Goal: Information Seeking & Learning: Learn about a topic

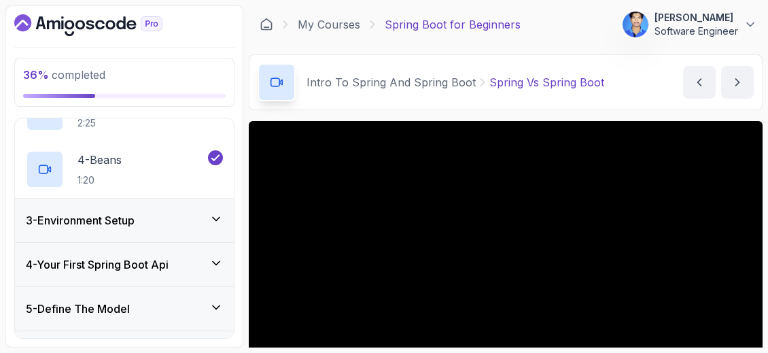
click at [216, 224] on div "3 - Environment Setup" at bounding box center [124, 220] width 197 height 16
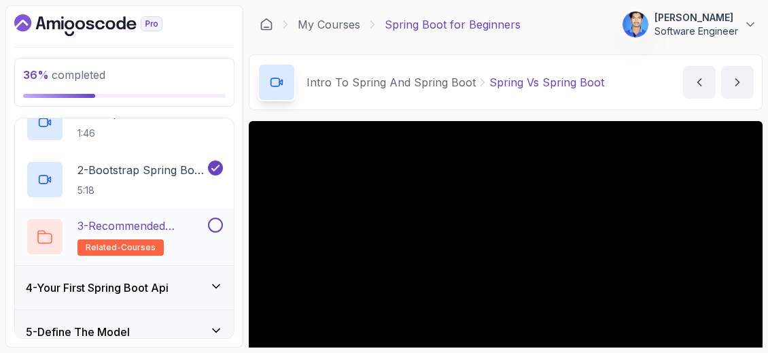
scroll to position [177, 0]
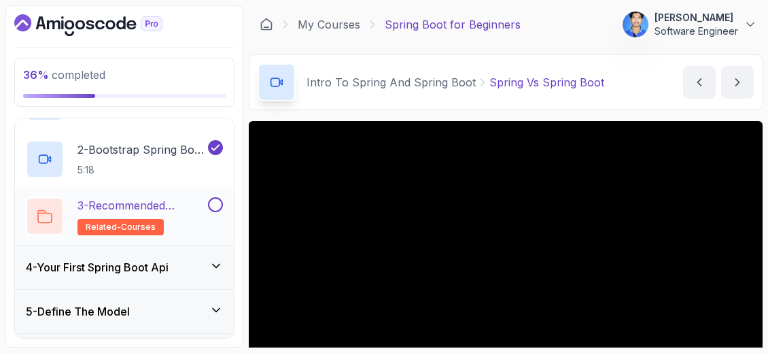
click at [198, 268] on div "4 - Your First Spring Boot Api" at bounding box center [124, 267] width 197 height 16
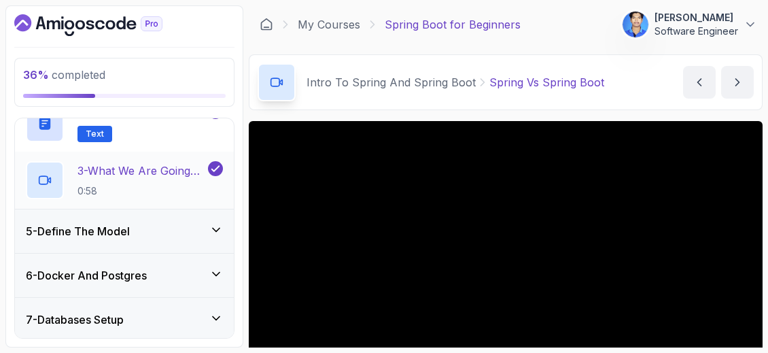
scroll to position [257, 0]
click at [176, 232] on div "5 - Define The Model" at bounding box center [124, 231] width 197 height 16
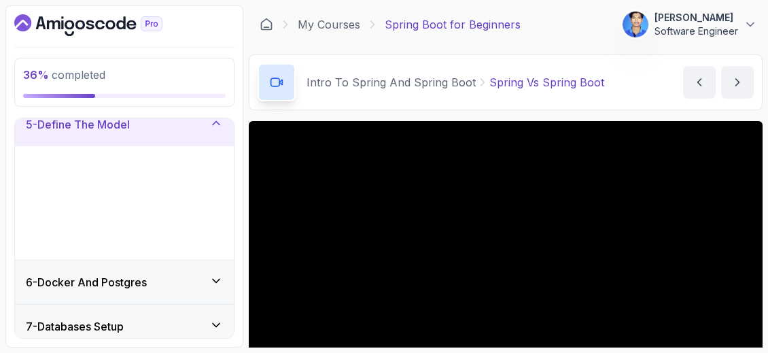
scroll to position [190, 0]
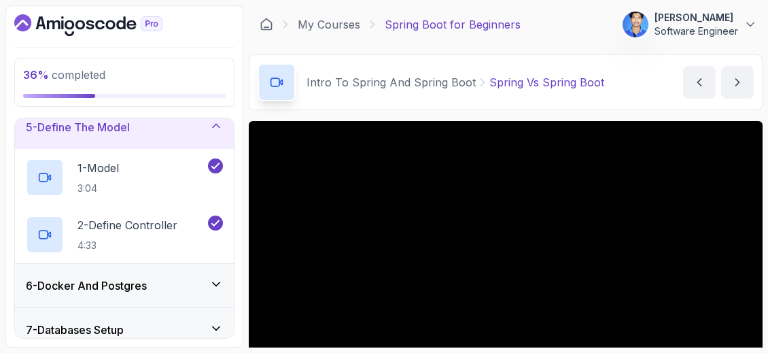
click at [195, 273] on div "6 - Docker And Postgres" at bounding box center [124, 285] width 219 height 43
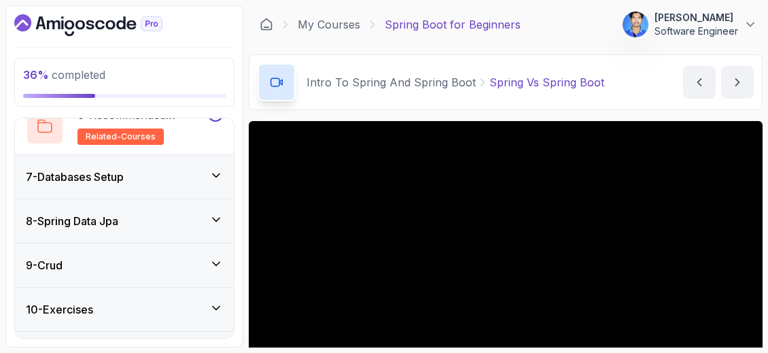
scroll to position [647, 0]
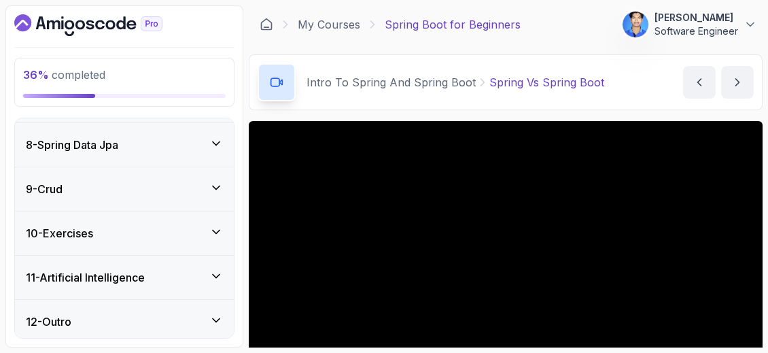
click at [193, 275] on div "11 - Artificial Intelligence" at bounding box center [124, 277] width 197 height 16
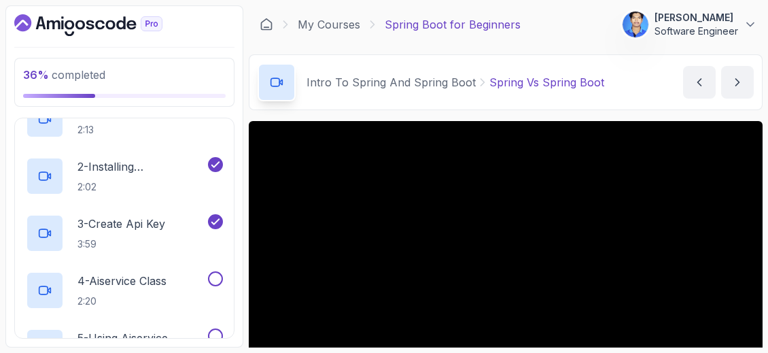
scroll to position [522, 0]
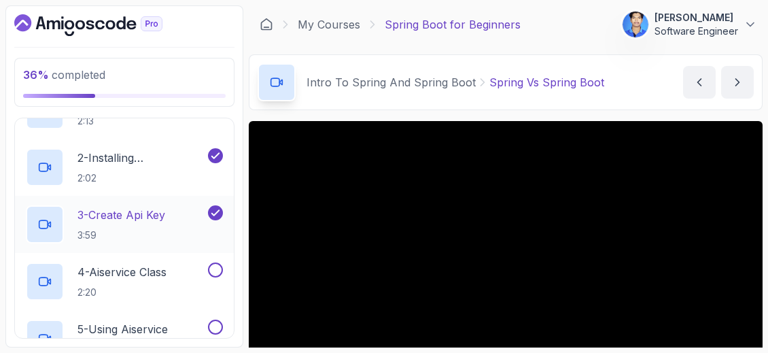
click at [149, 222] on h2 "3 - Create Api Key 3:59" at bounding box center [121, 224] width 88 height 35
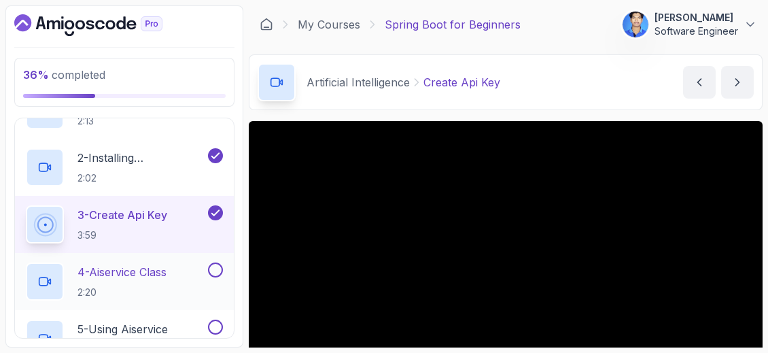
click at [186, 262] on div "4 - Aiservice Class 2:20" at bounding box center [115, 281] width 179 height 38
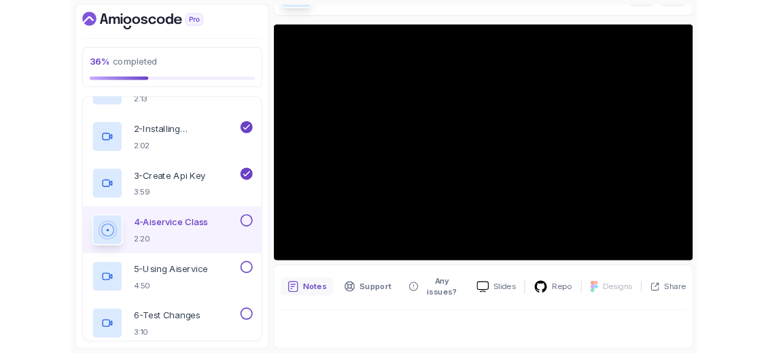
scroll to position [89, 0]
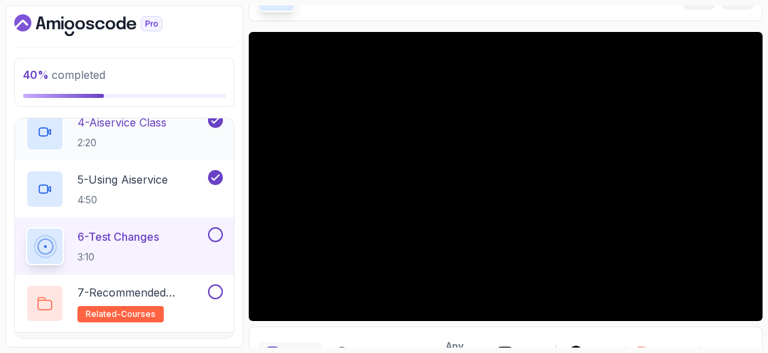
scroll to position [704, 0]
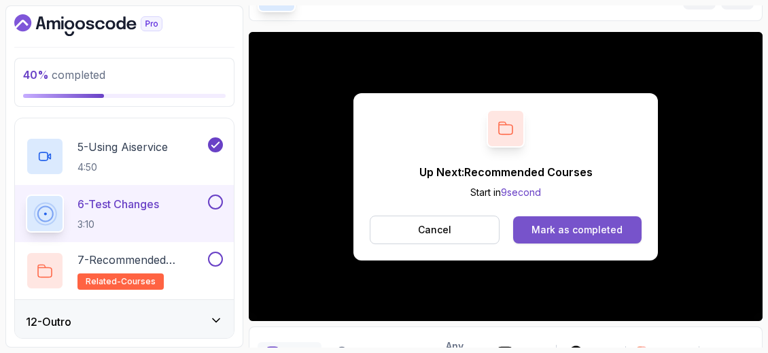
click at [586, 219] on button "Mark as completed" at bounding box center [577, 229] width 128 height 27
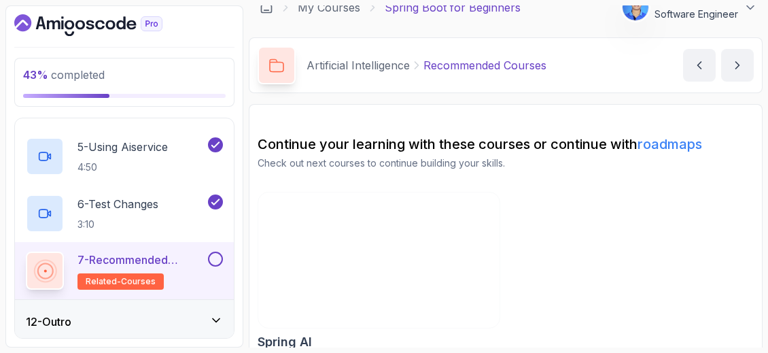
scroll to position [32, 0]
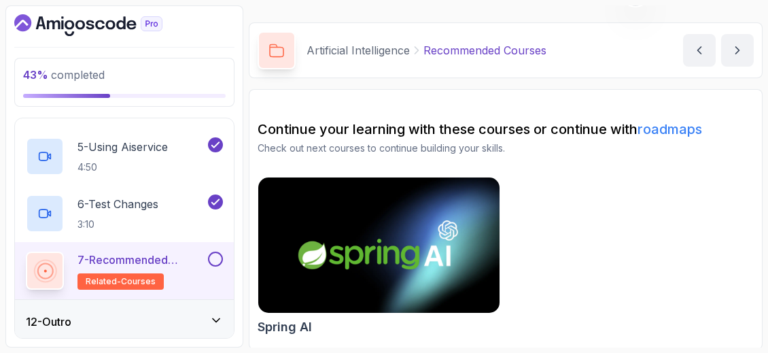
click at [493, 245] on img at bounding box center [378, 245] width 253 height 142
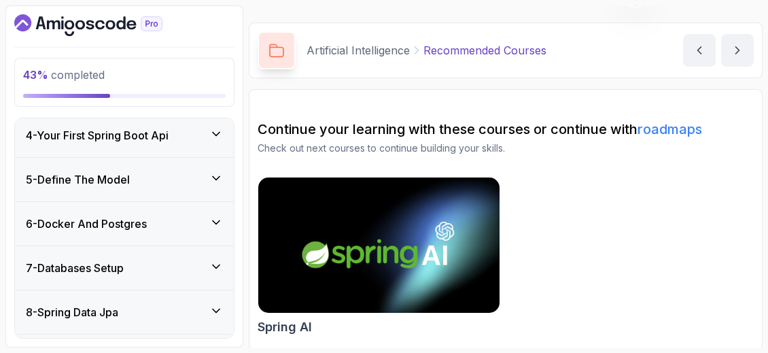
scroll to position [132, 0]
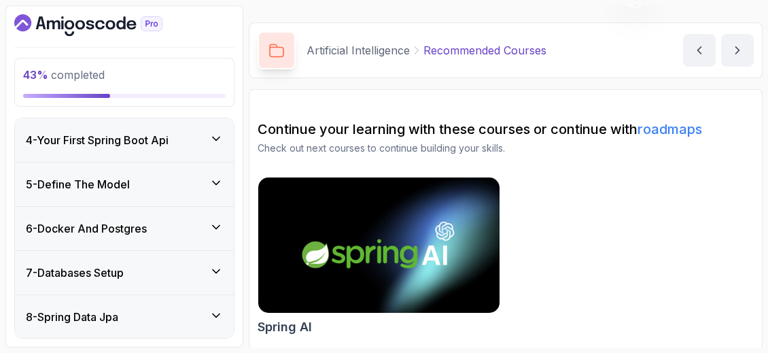
click at [215, 226] on icon at bounding box center [216, 227] width 14 height 14
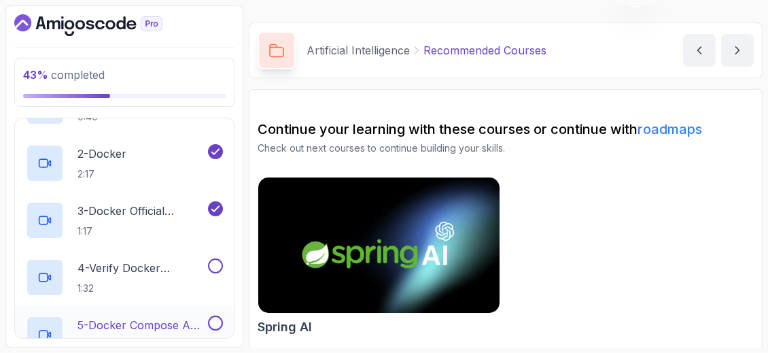
scroll to position [303, 0]
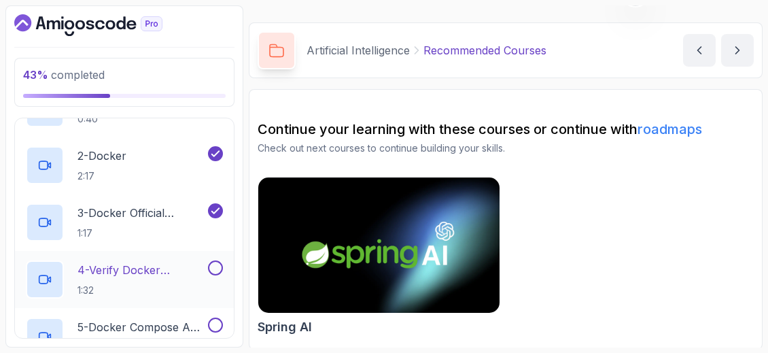
click at [139, 267] on p "4 - Verify Docker Installation" at bounding box center [141, 270] width 128 height 16
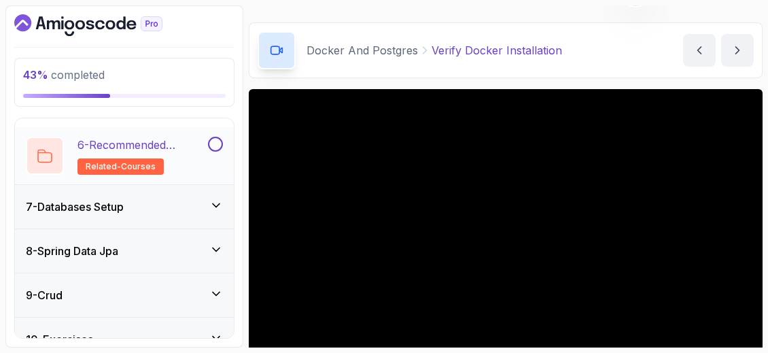
scroll to position [647, 0]
